Goal: Navigation & Orientation: Find specific page/section

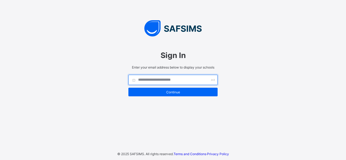
click at [169, 78] on input "text" at bounding box center [172, 80] width 89 height 10
click at [141, 77] on input "text" at bounding box center [172, 80] width 89 height 10
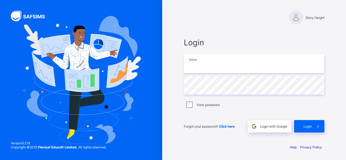
type input "**********"
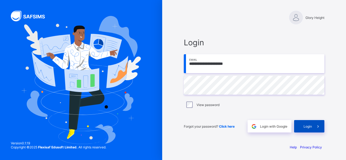
click at [305, 125] on span "Login" at bounding box center [308, 127] width 8 height 4
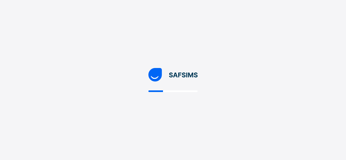
click at [305, 125] on div at bounding box center [173, 80] width 346 height 160
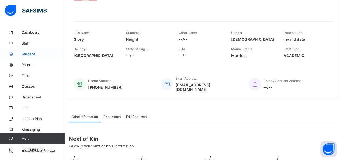
scroll to position [60, 0]
click at [29, 29] on link "Dashboard" at bounding box center [32, 32] width 65 height 11
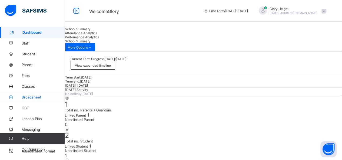
scroll to position [18, 0]
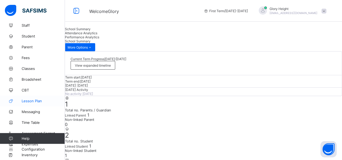
click at [29, 103] on span "Lesson Plan" at bounding box center [43, 101] width 43 height 4
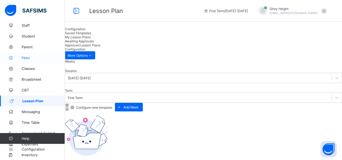
click at [39, 57] on span "Fees" at bounding box center [43, 58] width 43 height 4
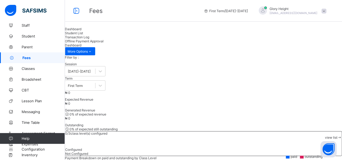
click at [83, 35] on span "Student List" at bounding box center [74, 33] width 18 height 4
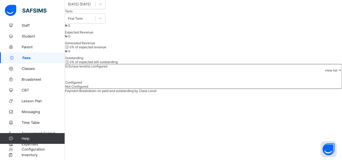
scroll to position [67, 0]
click at [35, 77] on span "Broadsheet" at bounding box center [43, 79] width 43 height 4
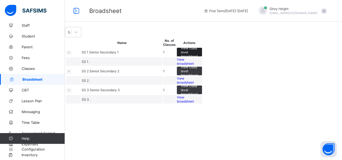
scroll to position [10, 0]
click at [34, 125] on span "Time Table" at bounding box center [43, 123] width 43 height 4
